Goal: Task Accomplishment & Management: Use online tool/utility

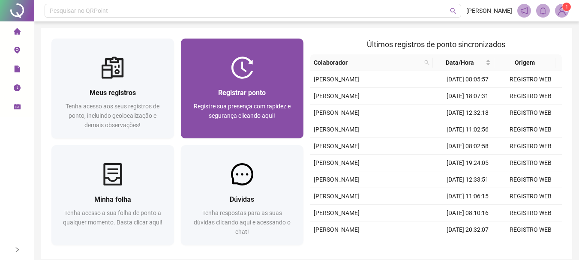
click at [299, 111] on div "Registrar ponto Registre sua presença com rapidez e segurança clicando aqui!" at bounding box center [242, 109] width 123 height 60
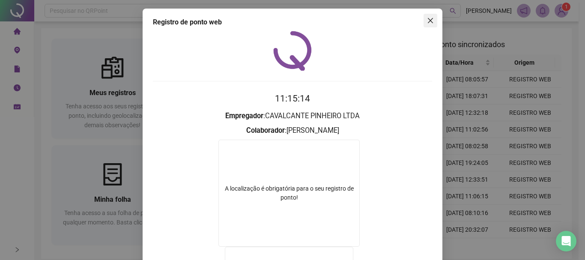
click at [427, 20] on icon "close" at bounding box center [430, 20] width 7 height 7
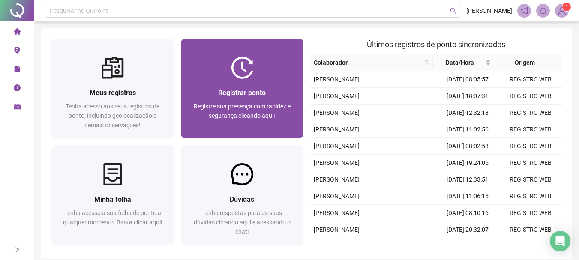
click at [243, 77] on img at bounding box center [242, 68] width 22 height 22
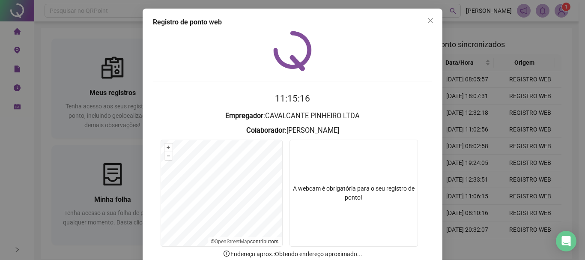
scroll to position [56, 0]
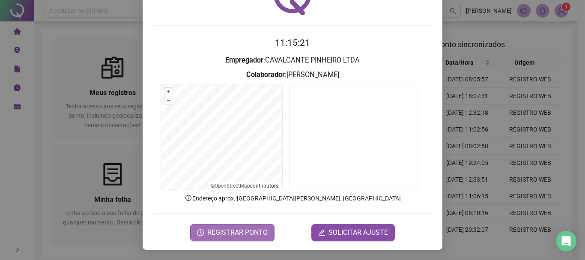
click at [236, 230] on span "REGISTRAR PONTO" at bounding box center [237, 233] width 60 height 10
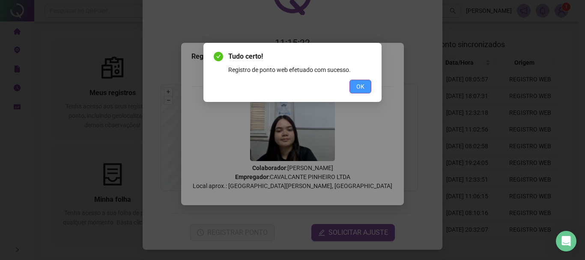
click at [368, 85] on button "OK" at bounding box center [361, 87] width 22 height 14
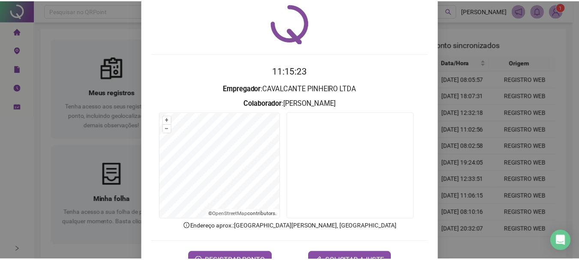
scroll to position [0, 0]
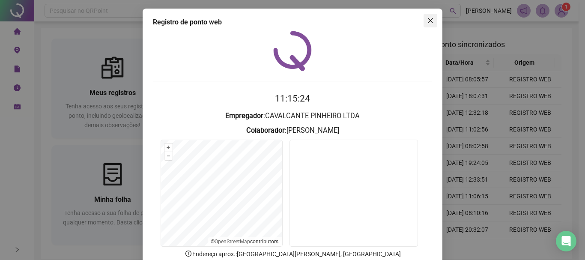
click at [427, 17] on button "Close" at bounding box center [431, 21] width 14 height 14
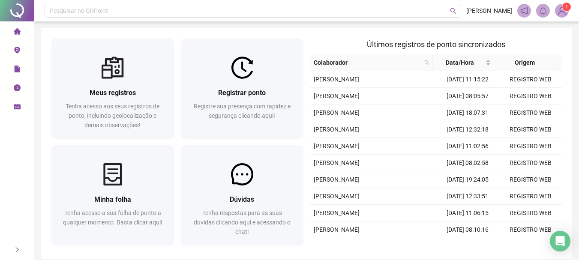
click at [561, 12] on img at bounding box center [561, 10] width 13 height 13
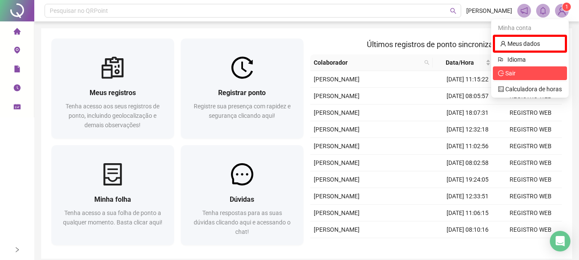
click at [506, 74] on span "Sair" at bounding box center [510, 73] width 10 height 7
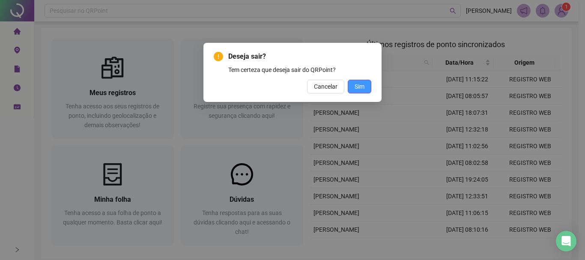
click at [362, 90] on span "Sim" at bounding box center [360, 86] width 10 height 9
